Goal: Task Accomplishment & Management: Complete application form

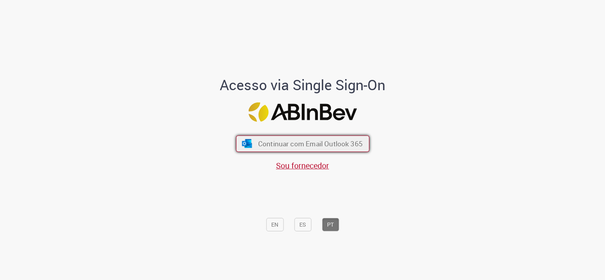
click at [300, 144] on span "Continuar com Email Outlook 365" at bounding box center [310, 143] width 105 height 9
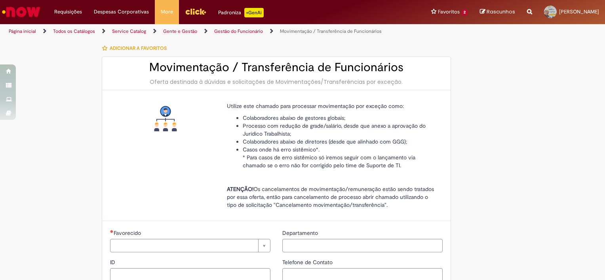
type input "********"
type input "**********"
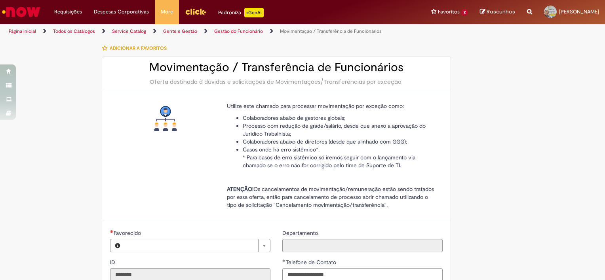
type input "**********"
